Goal: Entertainment & Leisure: Consume media (video, audio)

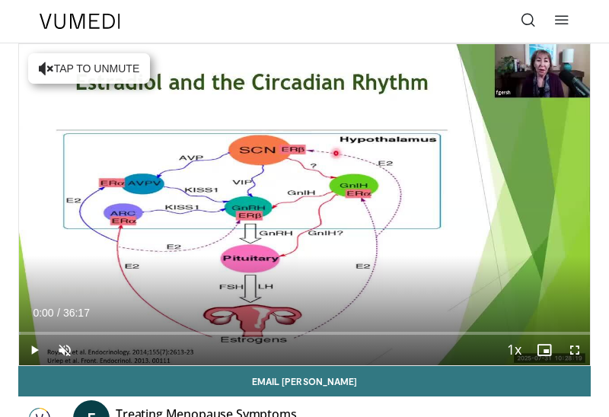
click at [580, 353] on span "Video Player" at bounding box center [574, 350] width 30 height 30
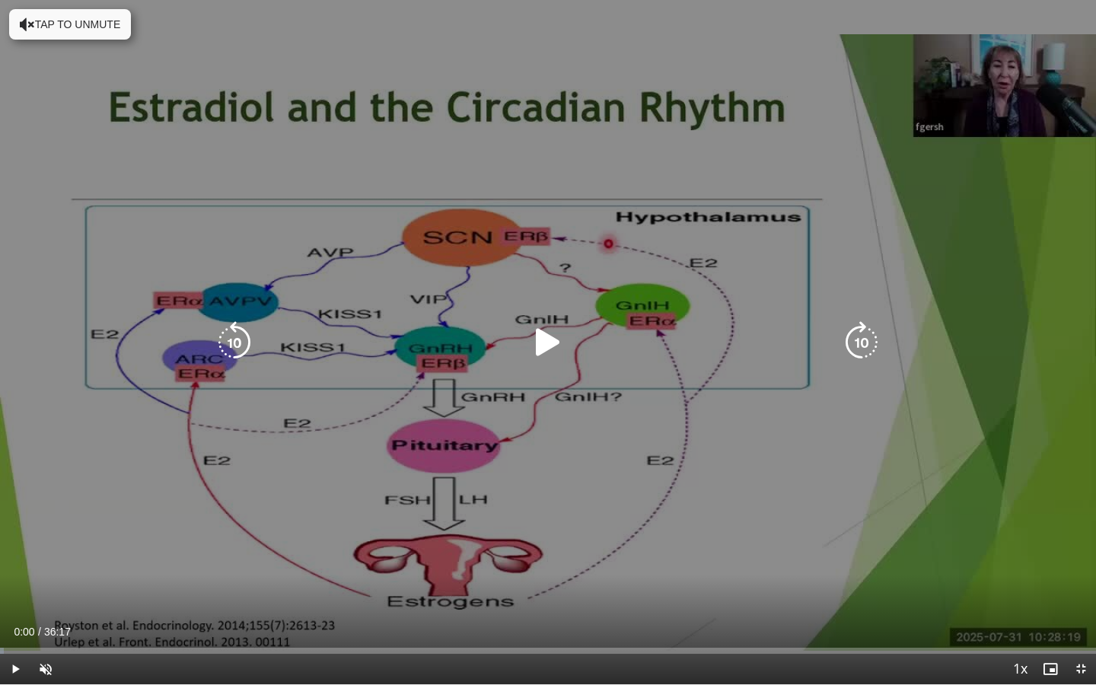
click at [553, 345] on icon "Video Player" at bounding box center [548, 342] width 43 height 43
click at [106, 26] on button "Tap to unmute" at bounding box center [70, 24] width 122 height 30
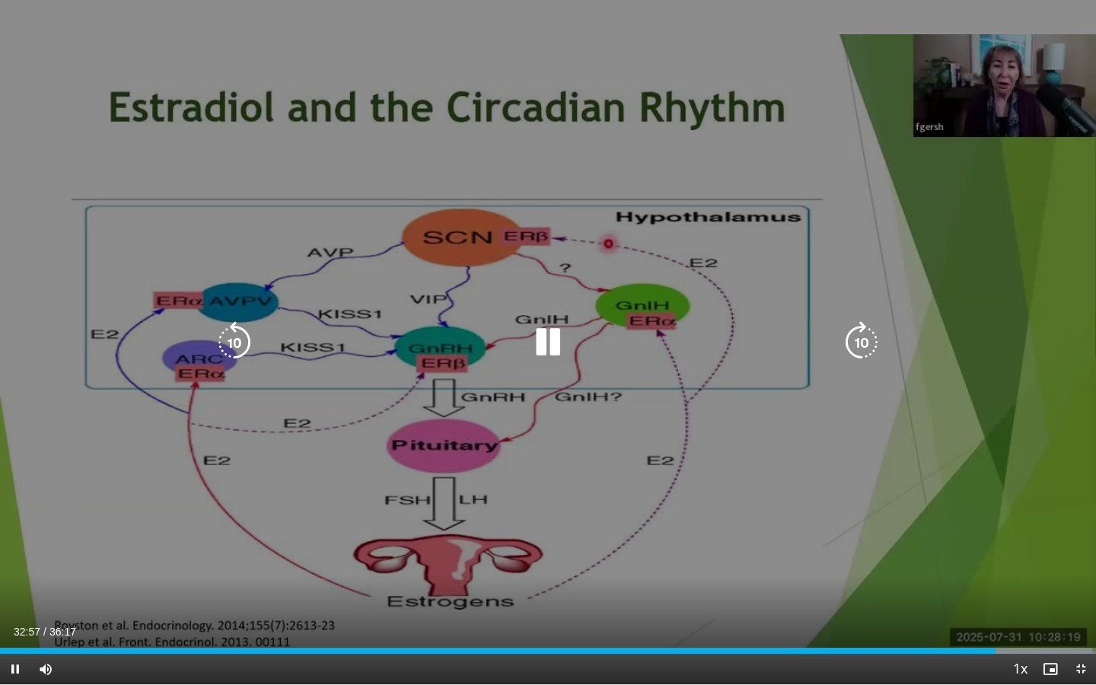
click at [532, 344] on icon "Video Player" at bounding box center [548, 342] width 43 height 43
click at [537, 336] on icon "Video Player" at bounding box center [548, 342] width 43 height 43
click at [562, 337] on icon "Video Player" at bounding box center [548, 342] width 43 height 43
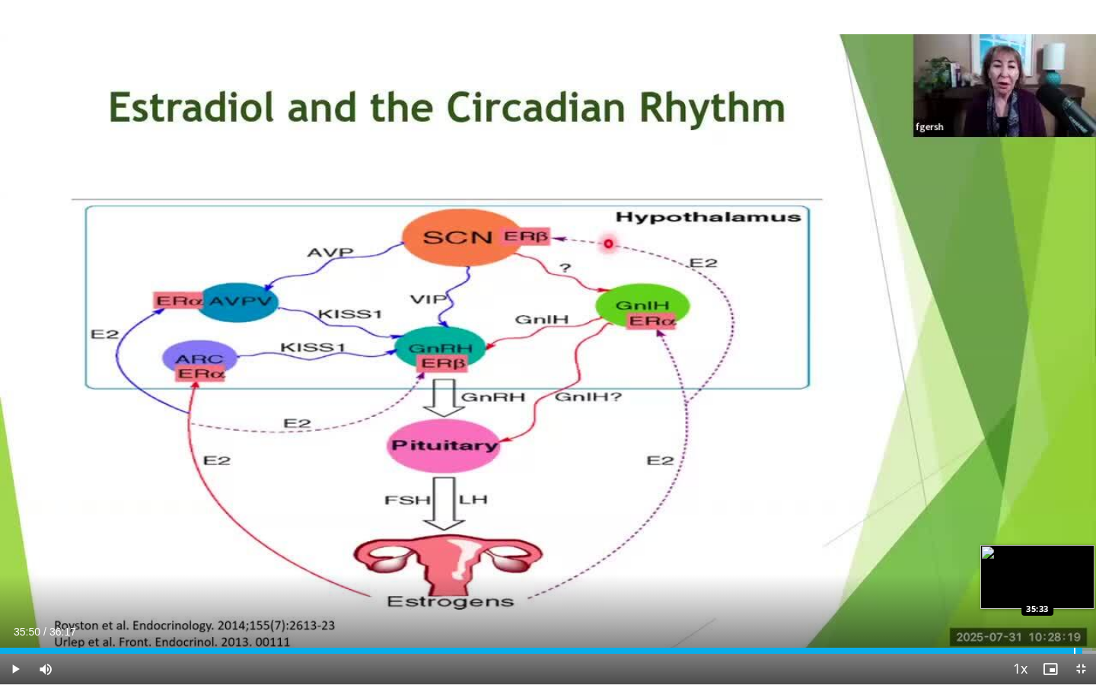
click at [608, 395] on div "Progress Bar" at bounding box center [1075, 651] width 2 height 6
click at [18, 395] on span "Video Player" at bounding box center [15, 669] width 30 height 30
click at [27, 395] on span "Video Player" at bounding box center [15, 669] width 30 height 30
click at [13, 395] on span "Video Player" at bounding box center [15, 669] width 30 height 30
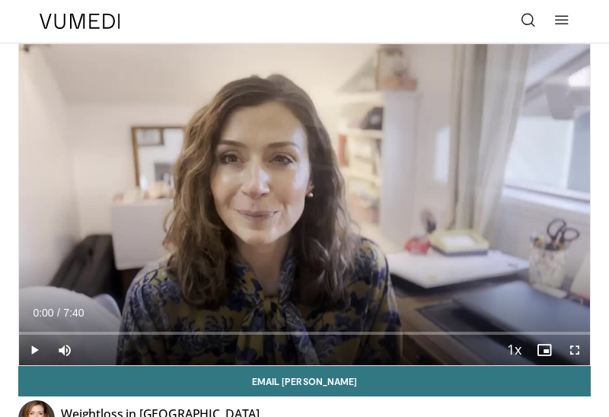
scroll to position [30, 0]
